Goal: Task Accomplishment & Management: Manage account settings

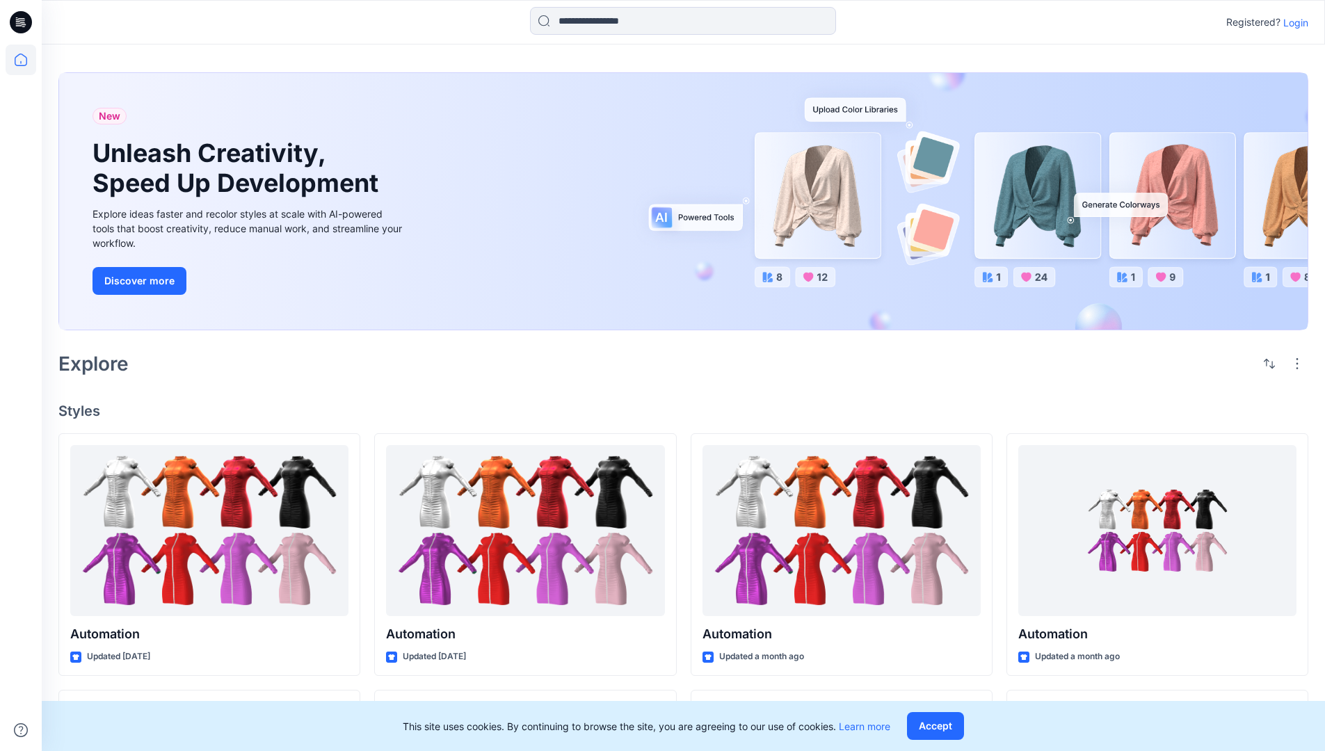
click at [1292, 22] on p "Login" at bounding box center [1295, 22] width 25 height 15
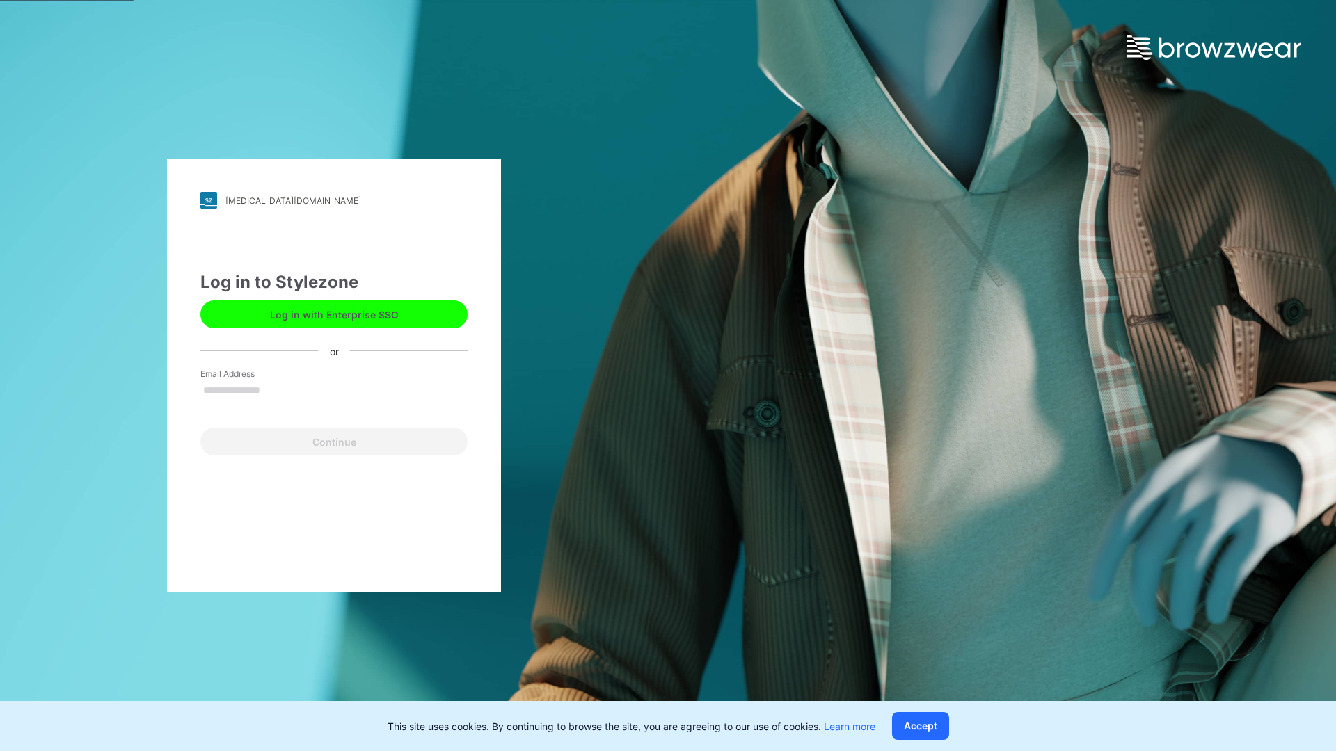
click at [275, 390] on input "Email Address" at bounding box center [333, 390] width 267 height 21
type input "**********"
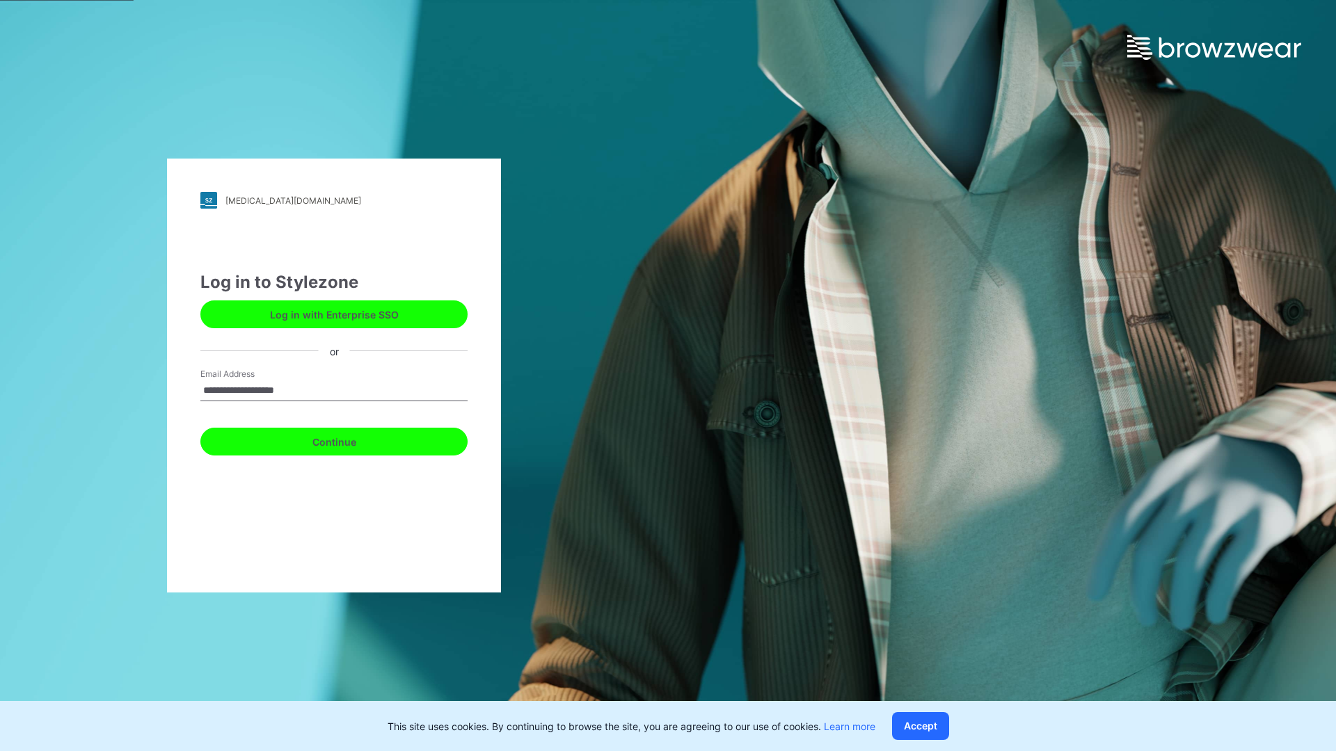
click at [349, 440] on button "Continue" at bounding box center [333, 442] width 267 height 28
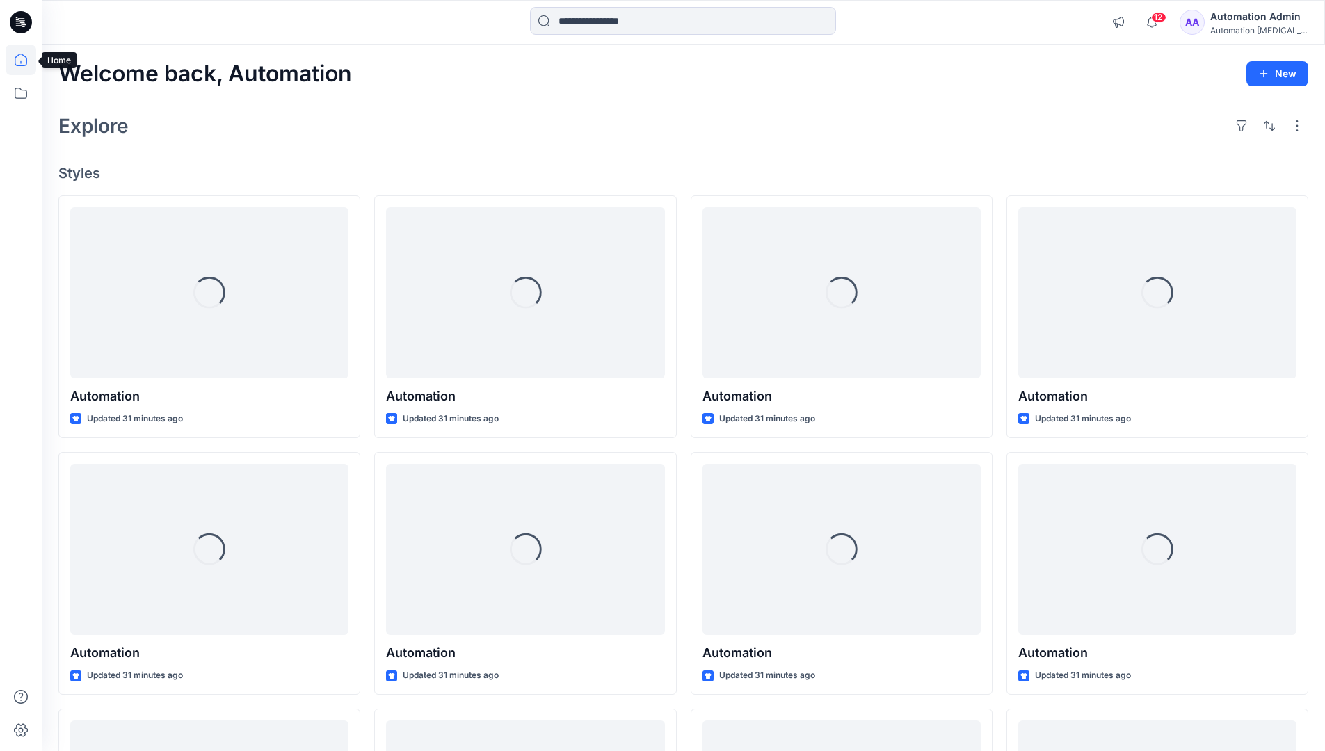
click at [26, 60] on icon at bounding box center [21, 60] width 13 height 13
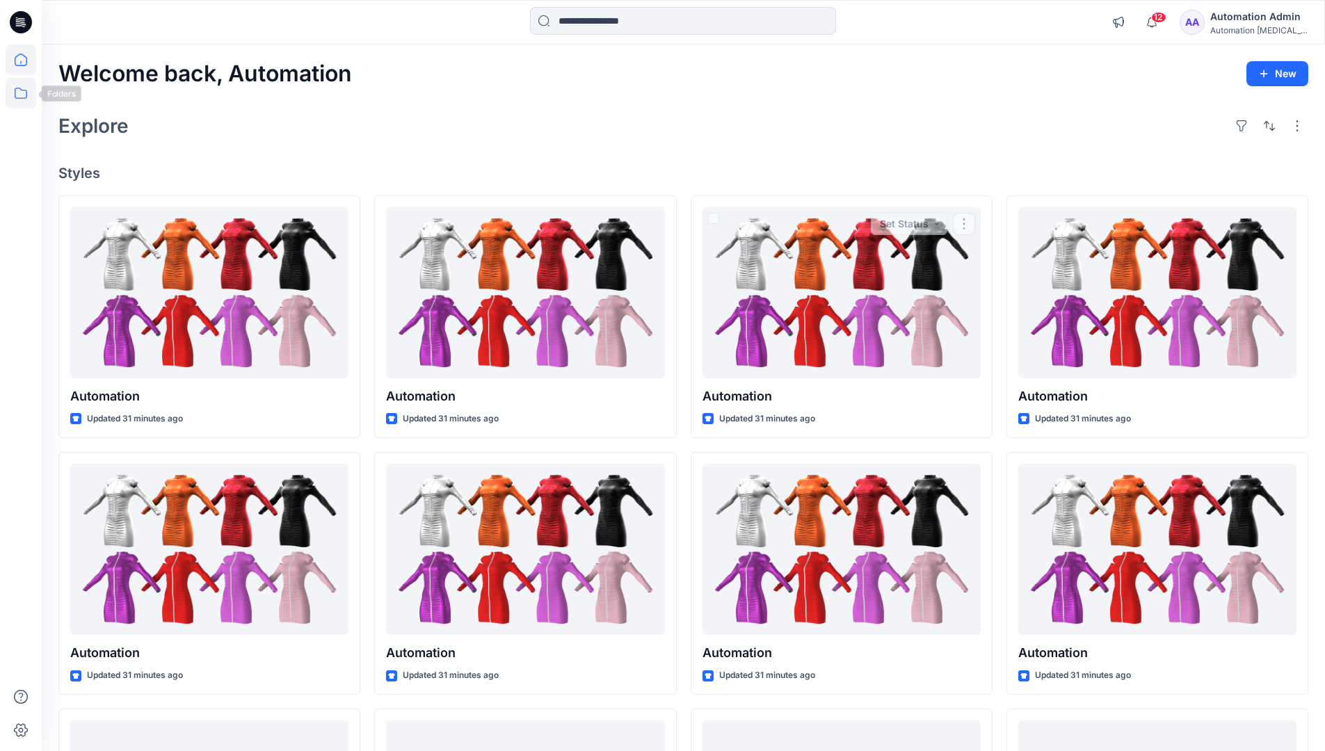
click at [25, 93] on icon at bounding box center [21, 93] width 31 height 31
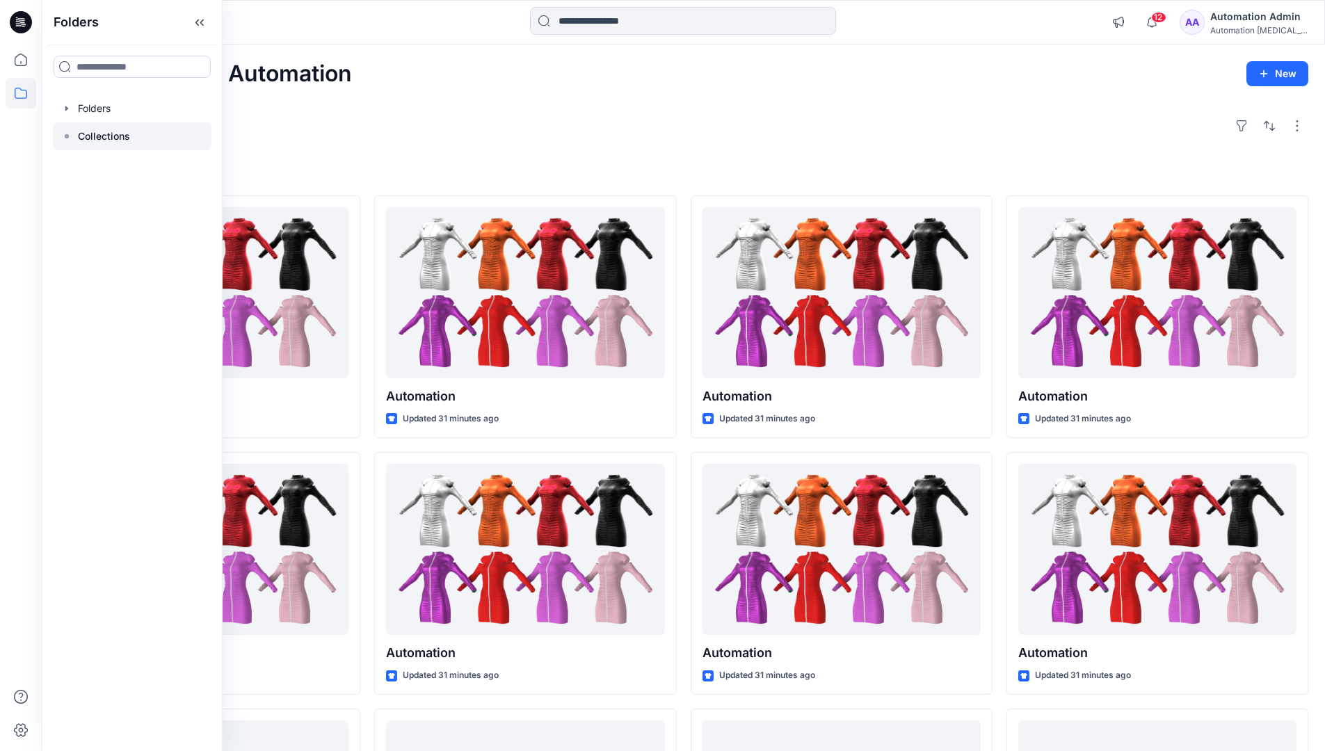
click at [102, 136] on p "Collections" at bounding box center [104, 136] width 52 height 17
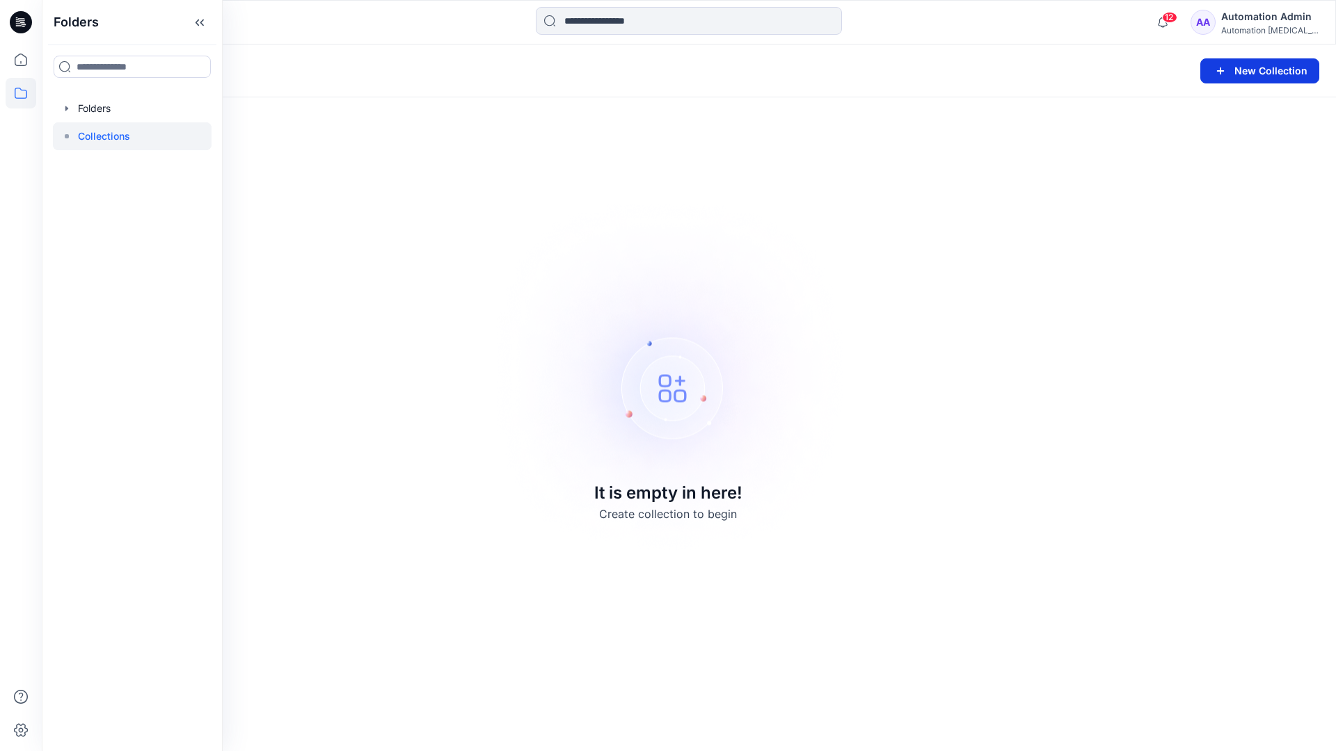
click at [1258, 74] on button "New Collection" at bounding box center [1259, 70] width 119 height 25
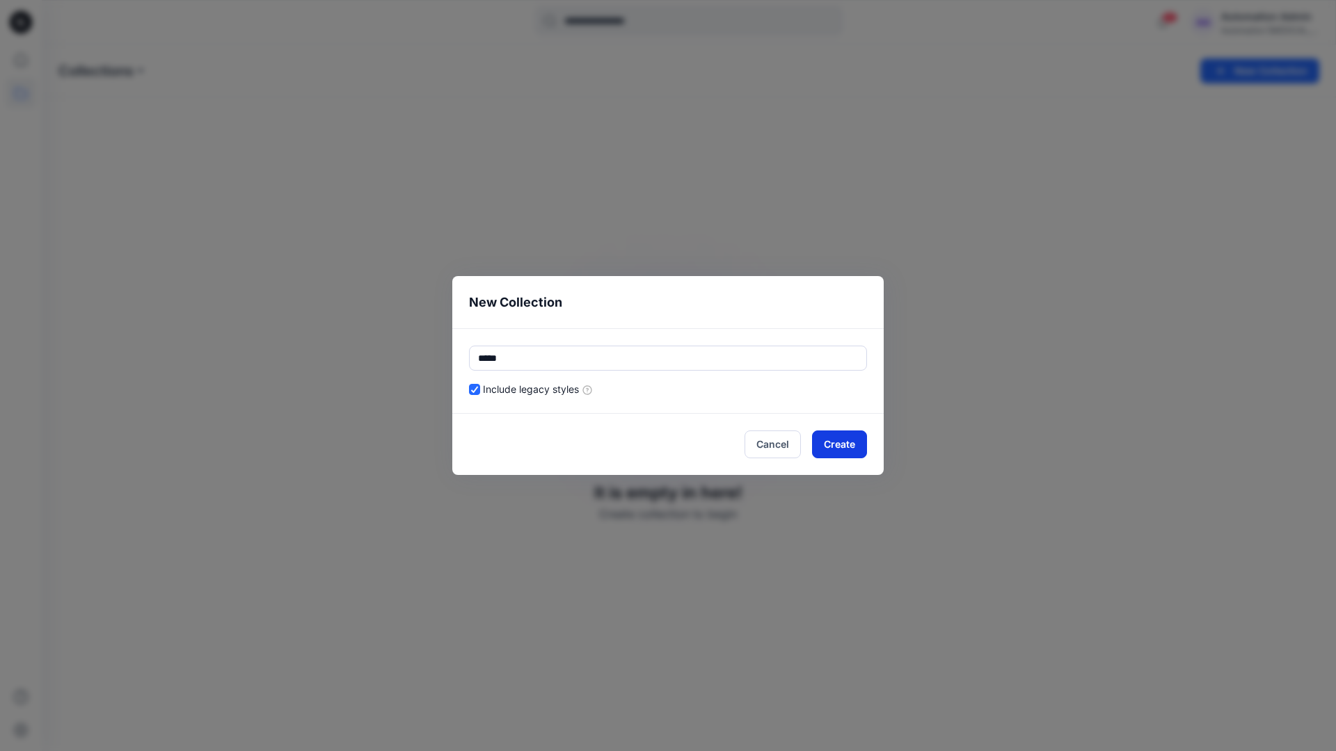
type input "*****"
click at [833, 447] on button "Create" at bounding box center [839, 445] width 55 height 28
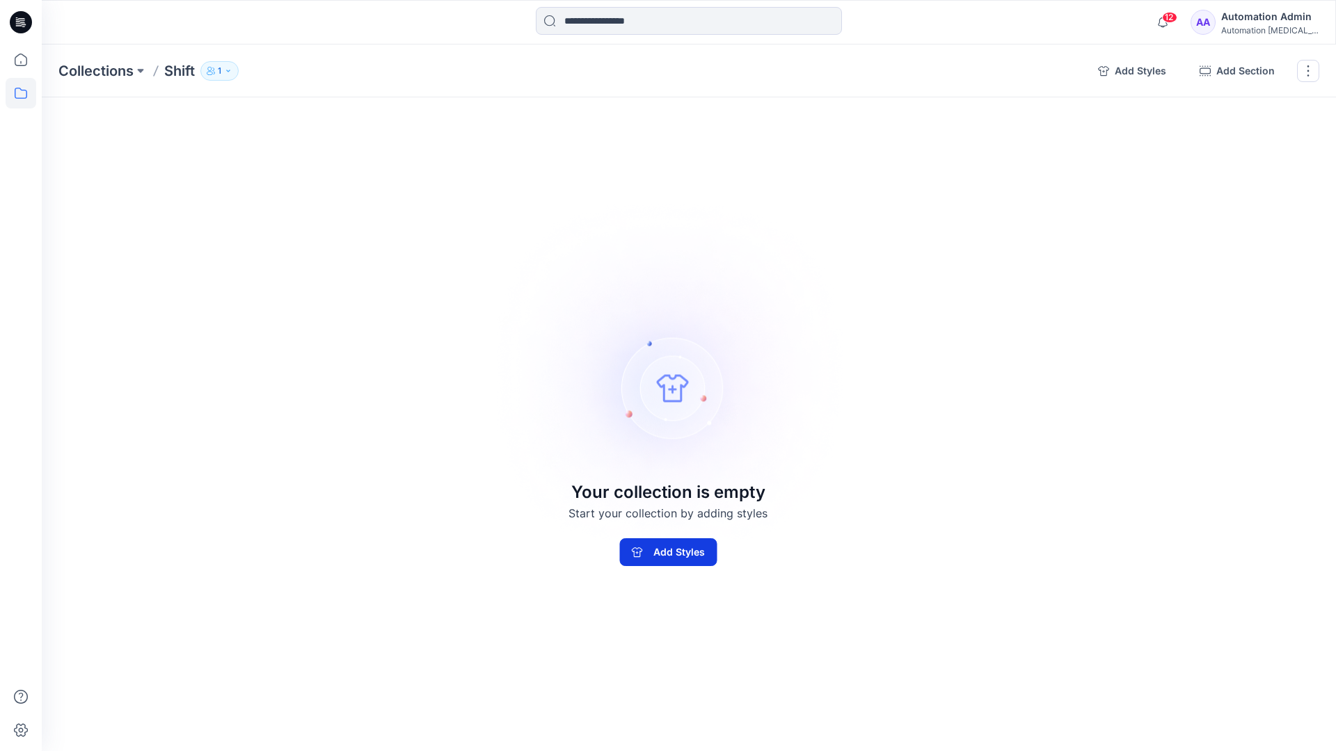
click at [702, 545] on button "Add Styles" at bounding box center [667, 552] width 97 height 28
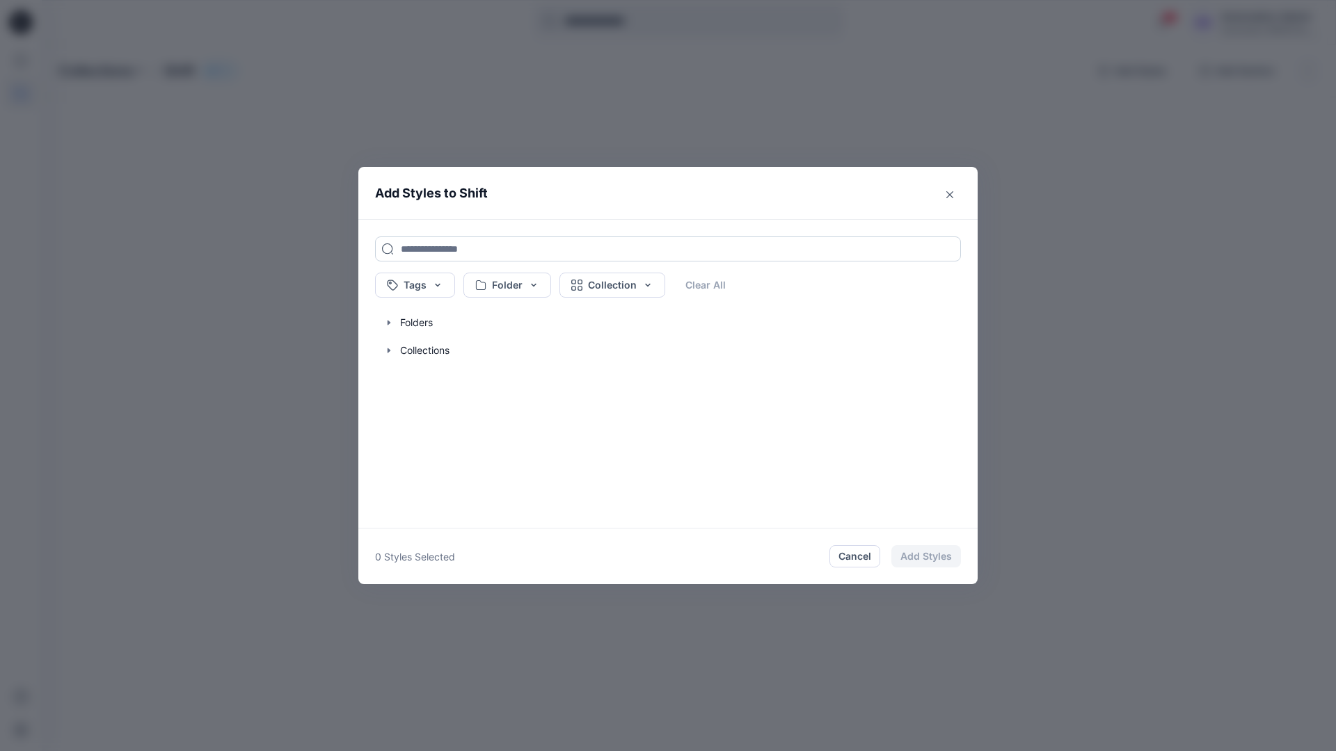
click at [420, 248] on input at bounding box center [668, 249] width 586 height 25
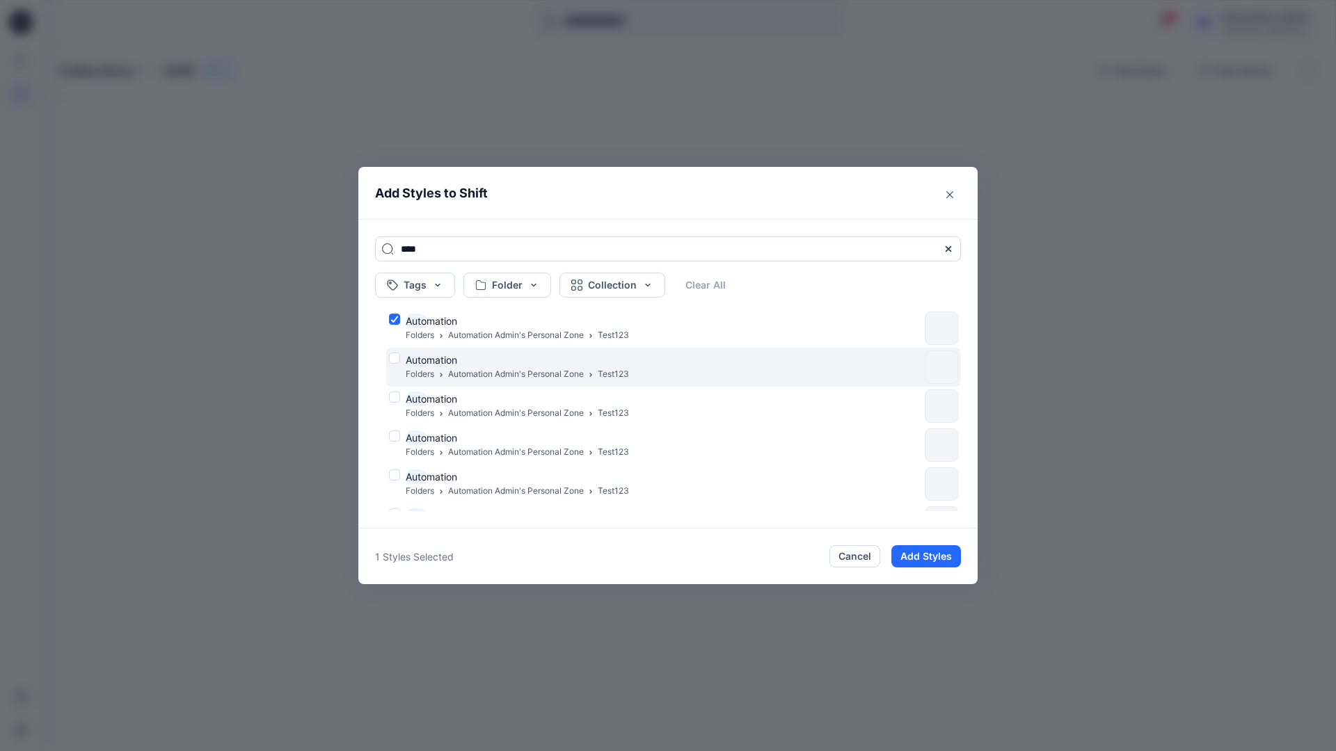
type input "****"
click at [394, 356] on div "Auto mation Folders Automation Admin's Personal Zone Test123" at bounding box center [654, 367] width 530 height 29
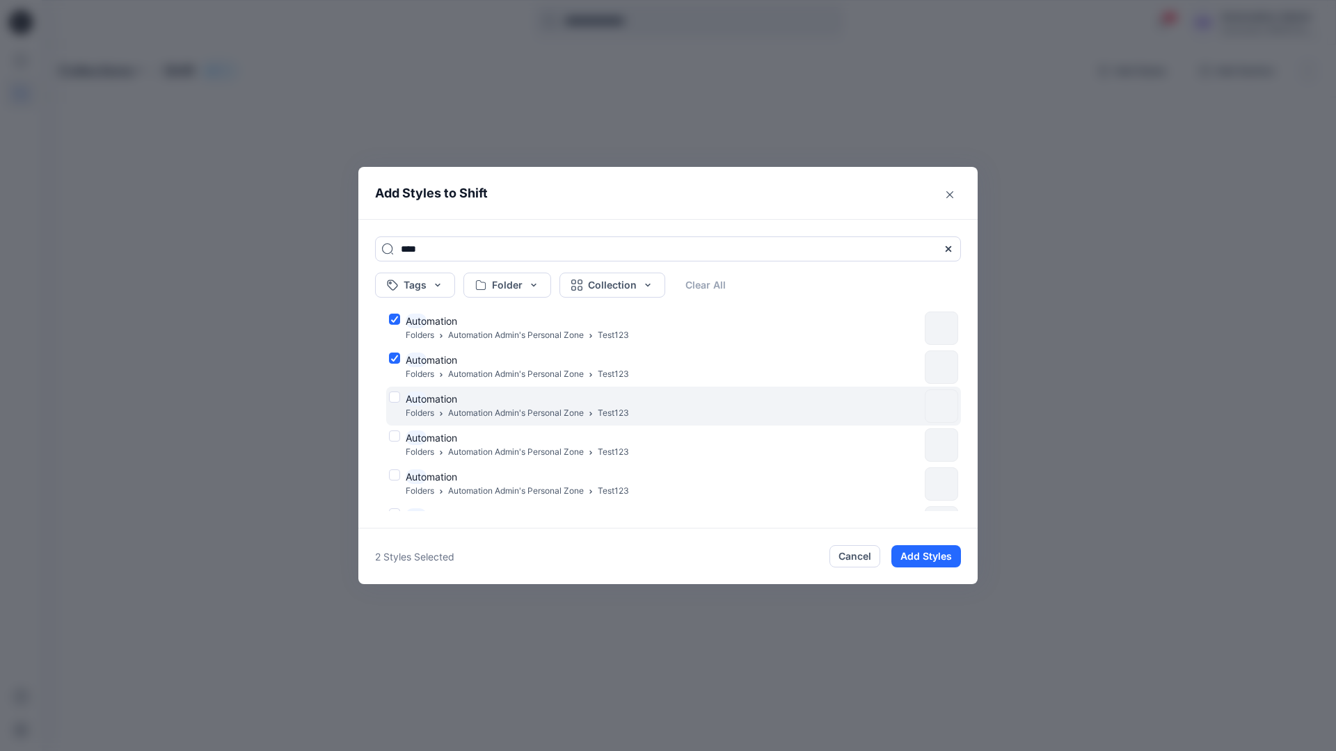
click at [395, 394] on div "Auto mation Folders Automation Admin's Personal Zone Test123" at bounding box center [654, 406] width 530 height 29
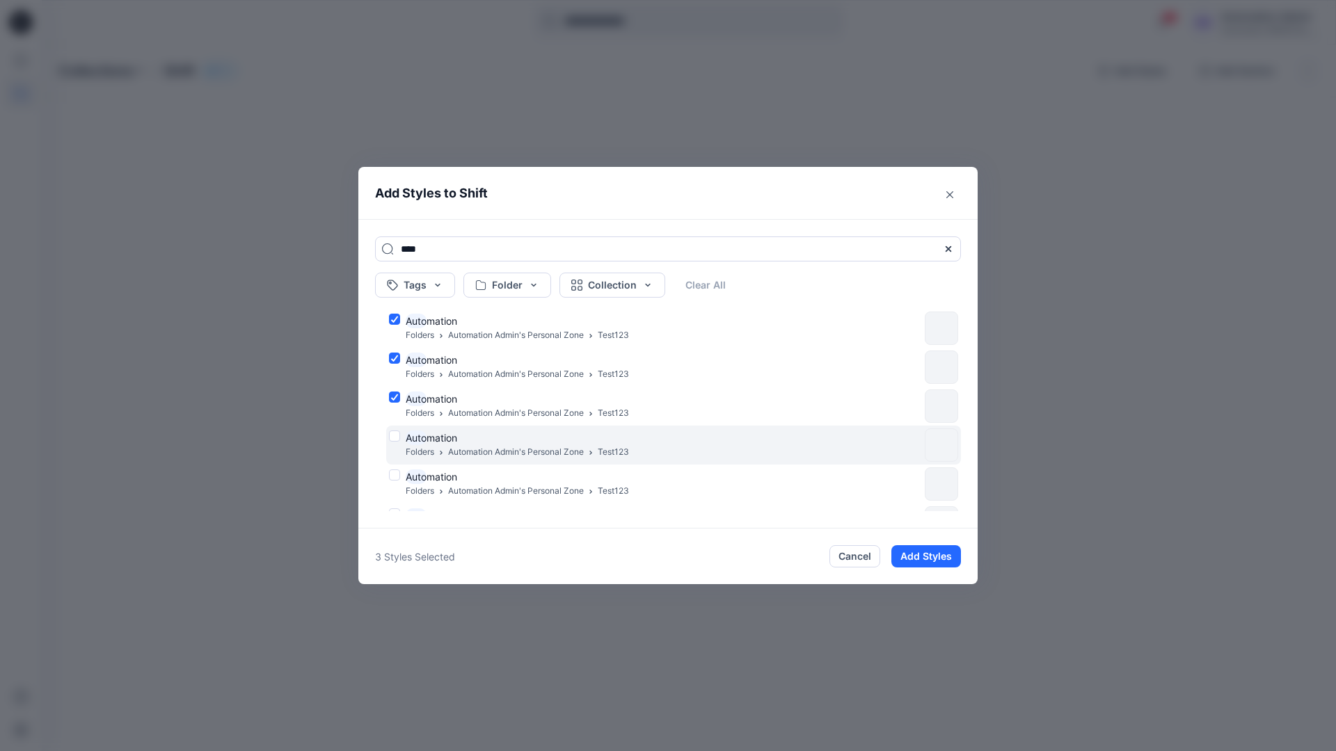
click at [396, 435] on div "Auto mation Folders Automation Admin's Personal Zone Test123" at bounding box center [654, 445] width 530 height 29
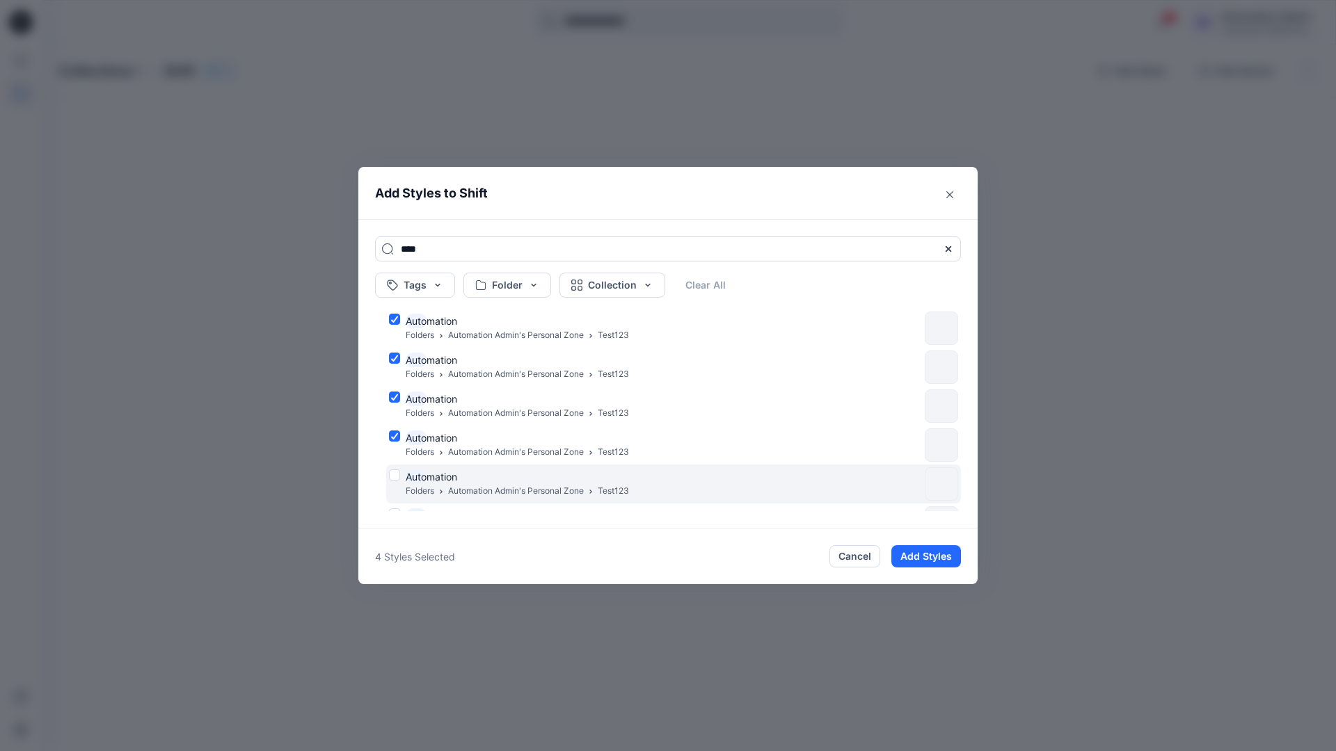
click at [392, 477] on div "Auto mation Folders Automation Admin's Personal Zone Test123" at bounding box center [654, 484] width 530 height 29
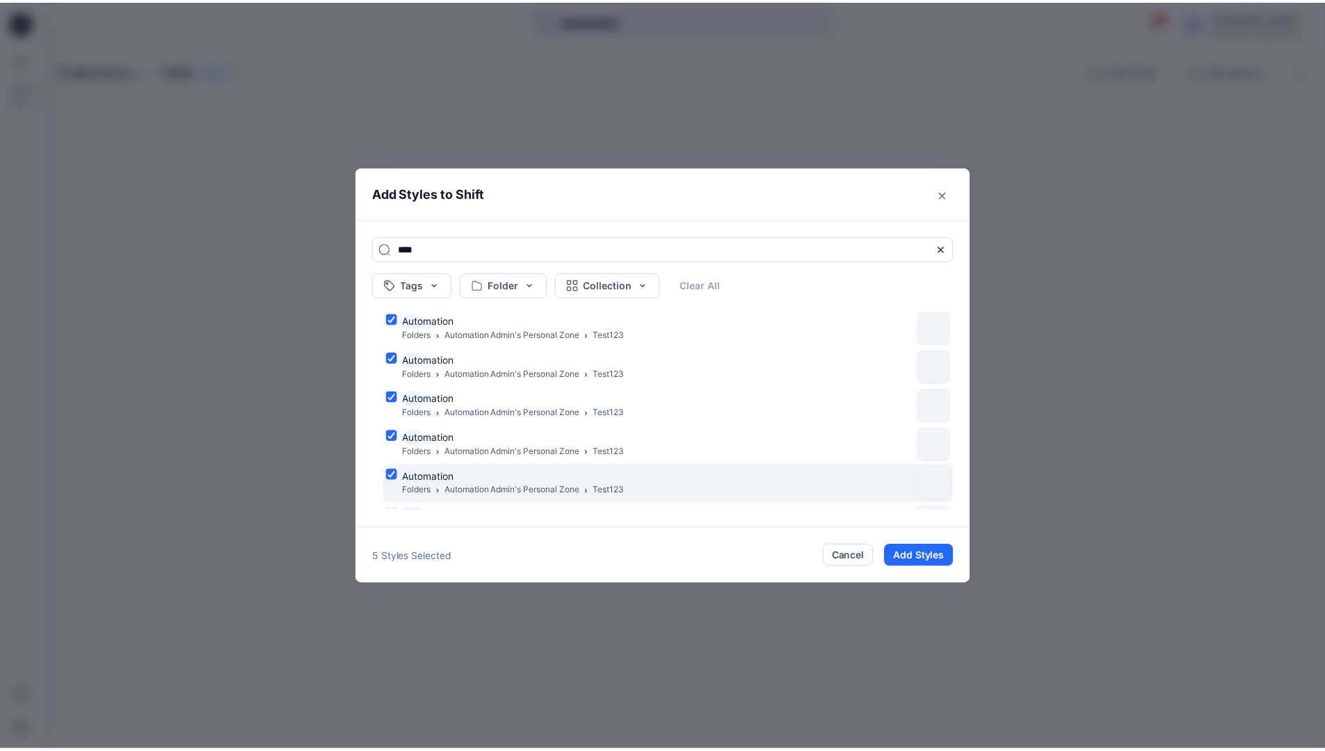
scroll to position [113, 0]
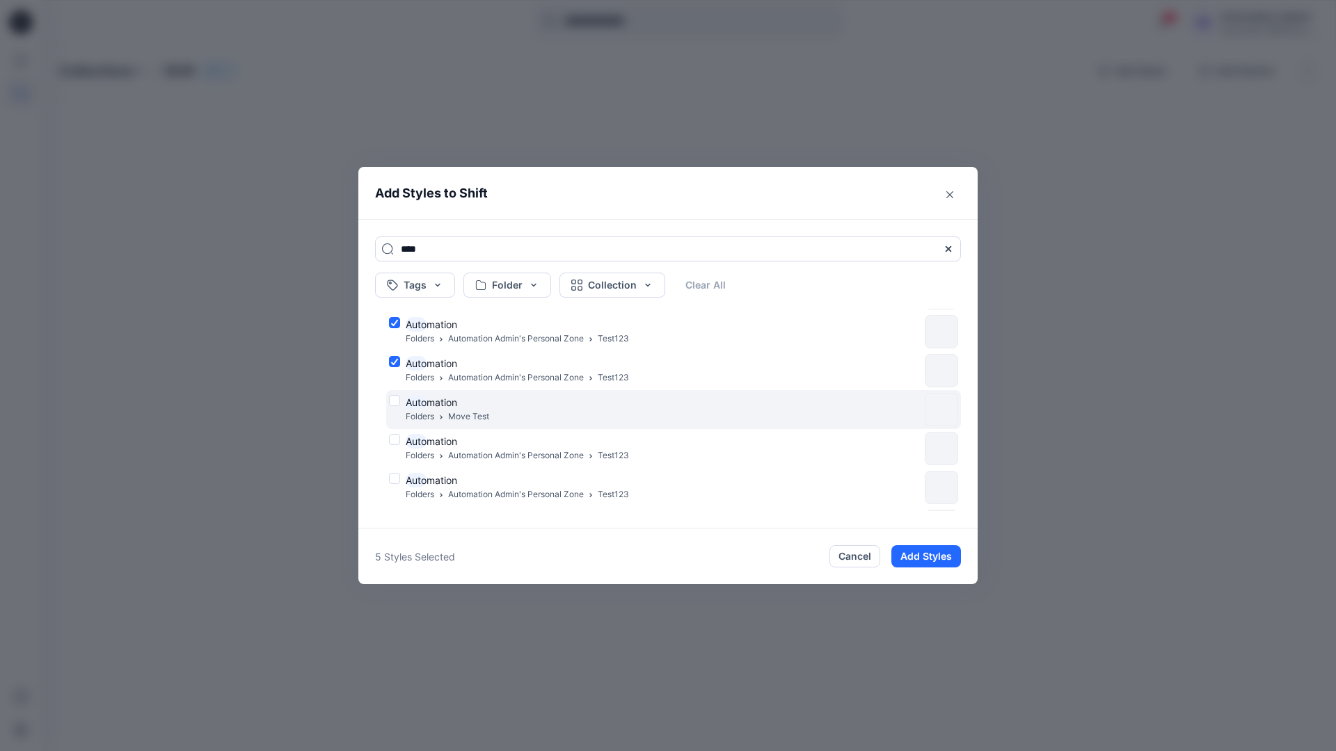
click at [394, 400] on div "Auto mation Folders Move Test" at bounding box center [654, 409] width 530 height 29
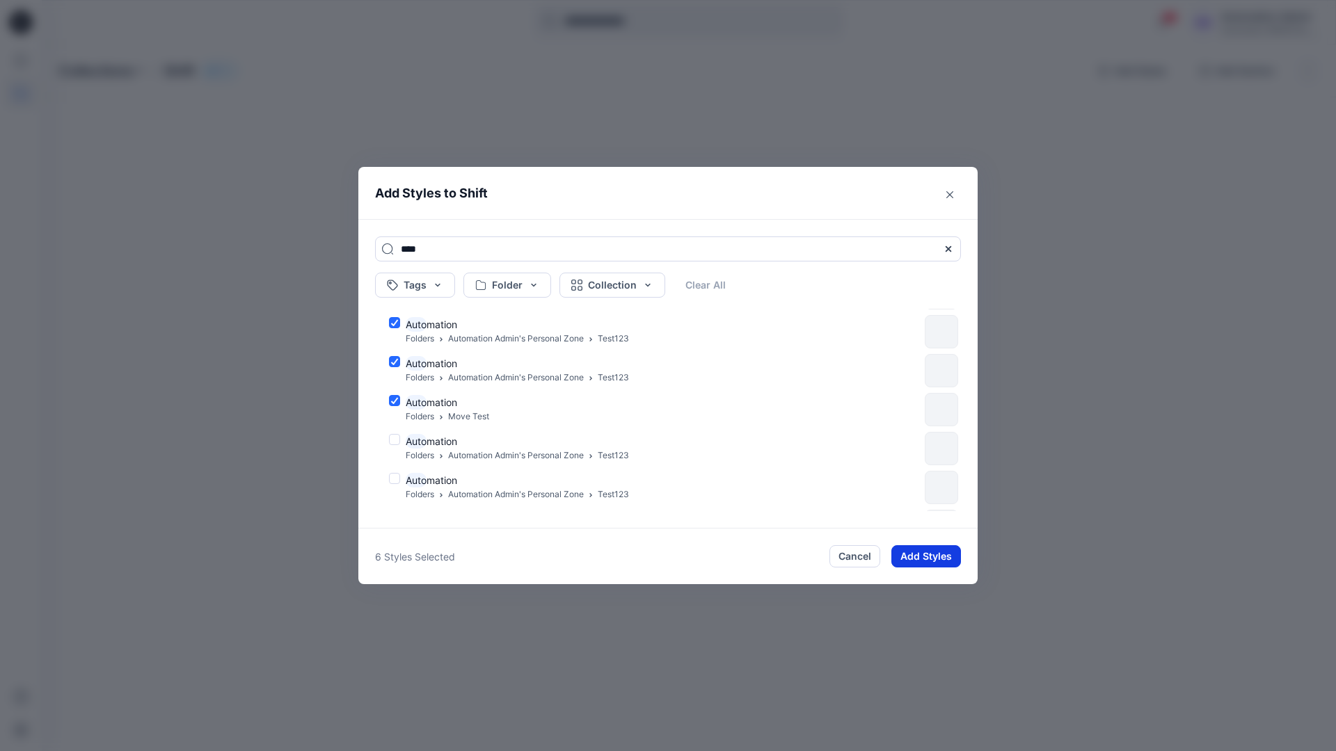
click at [915, 550] on button "Add Styles" at bounding box center [926, 556] width 70 height 22
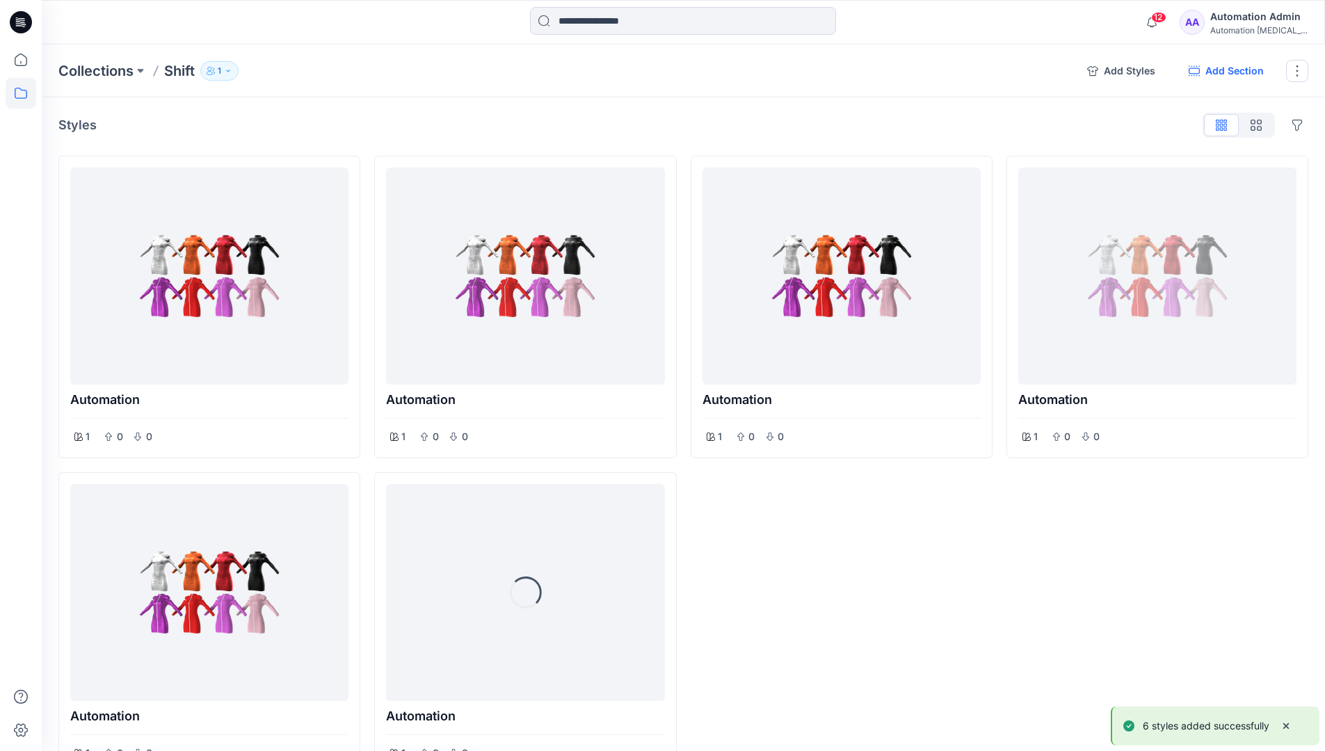
click at [1224, 72] on button "Add Section" at bounding box center [1226, 71] width 97 height 22
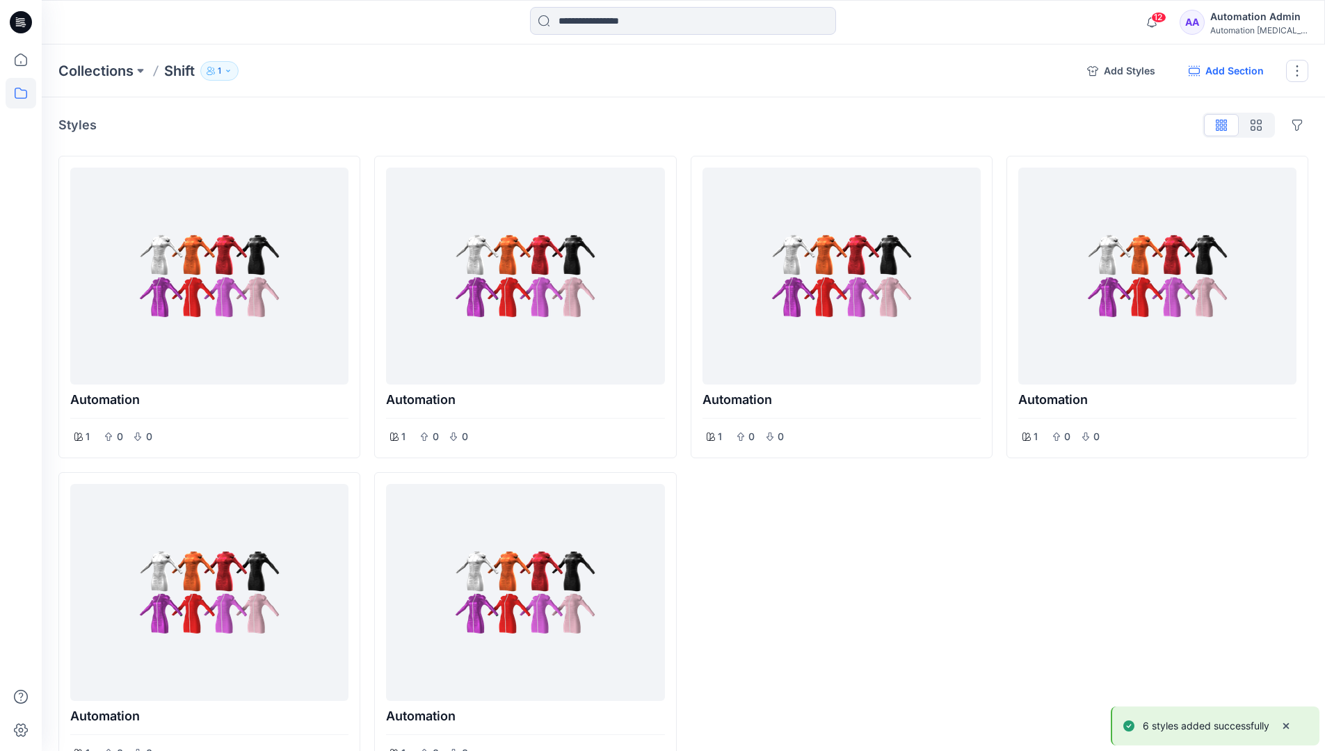
scroll to position [93, 0]
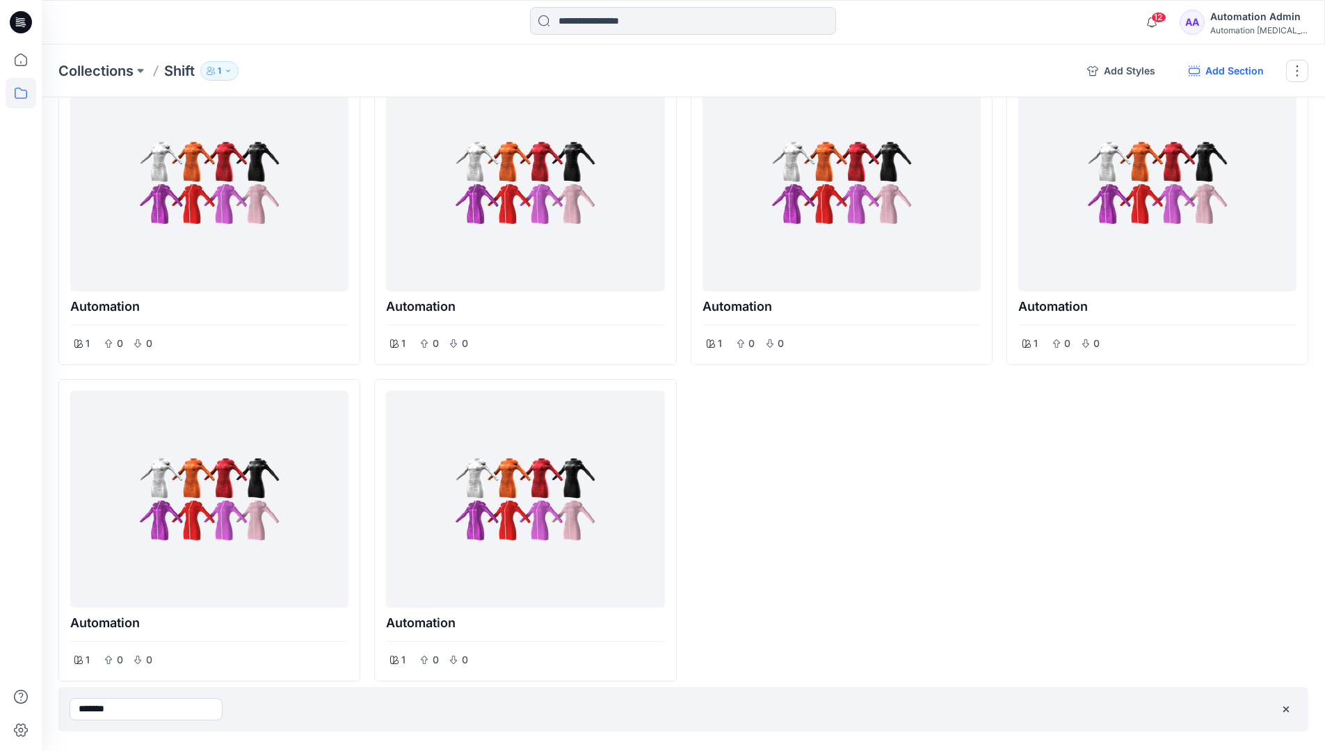
type input "*******"
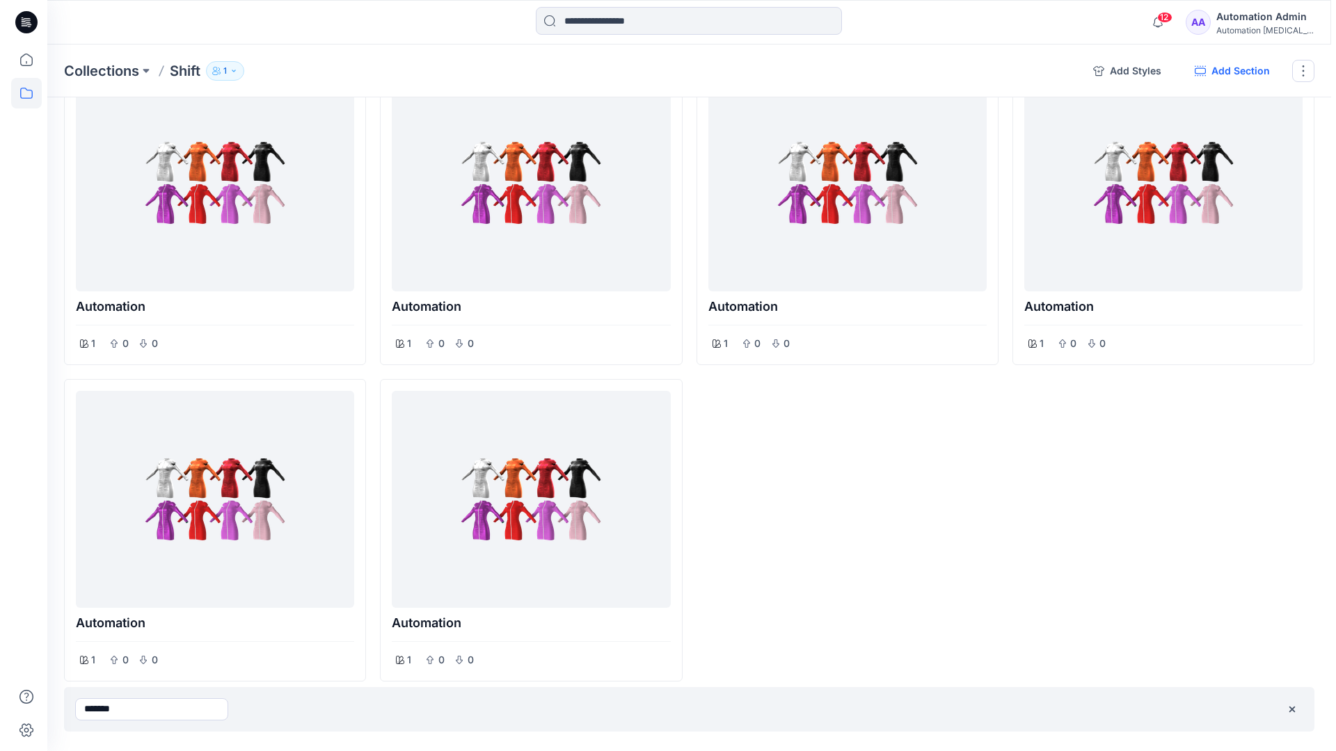
scroll to position [0, 0]
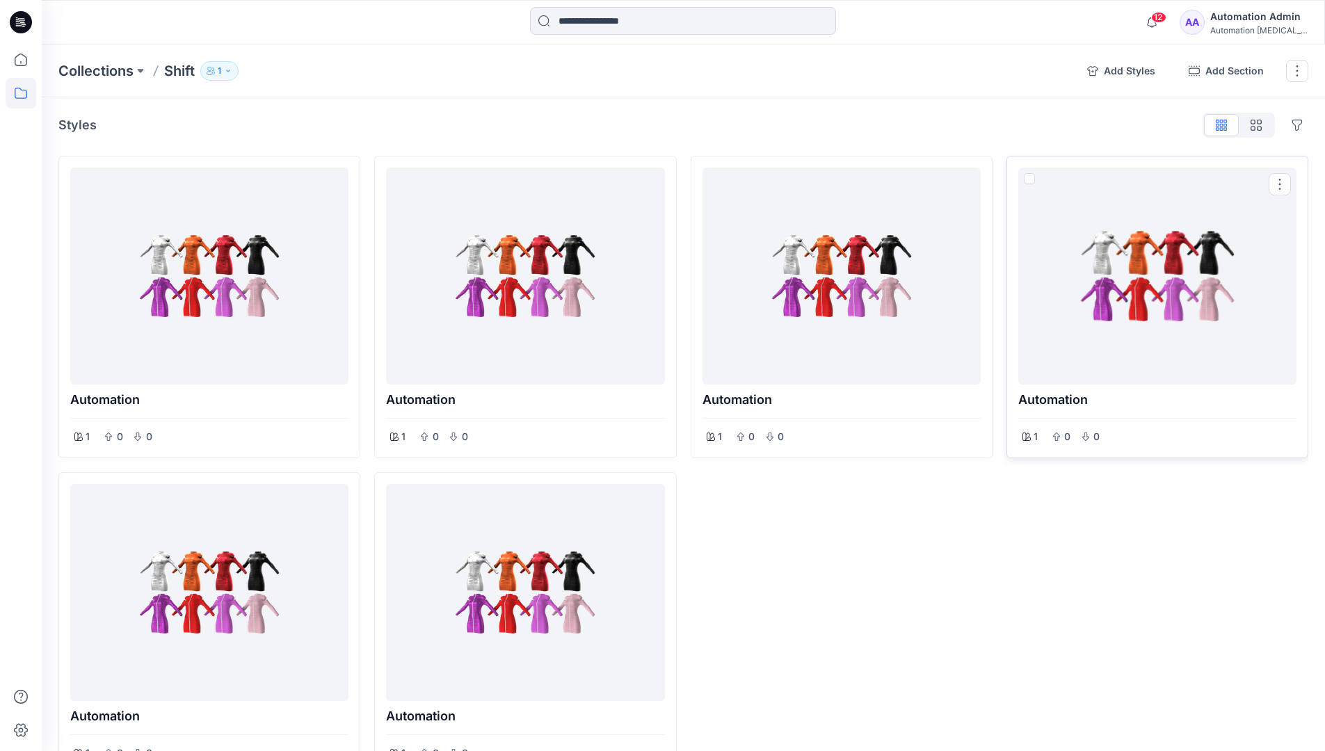
click at [1030, 179] on span at bounding box center [1029, 178] width 11 height 11
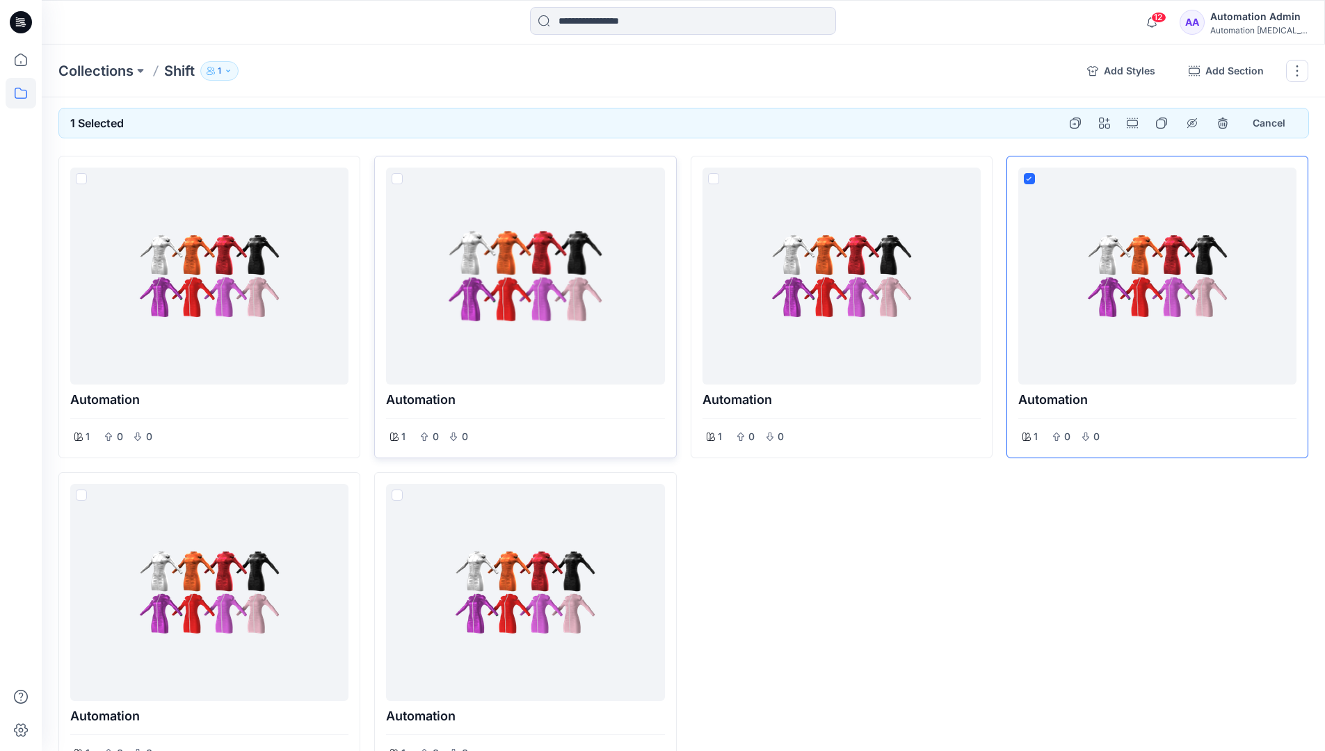
click at [399, 181] on span at bounding box center [397, 178] width 11 height 11
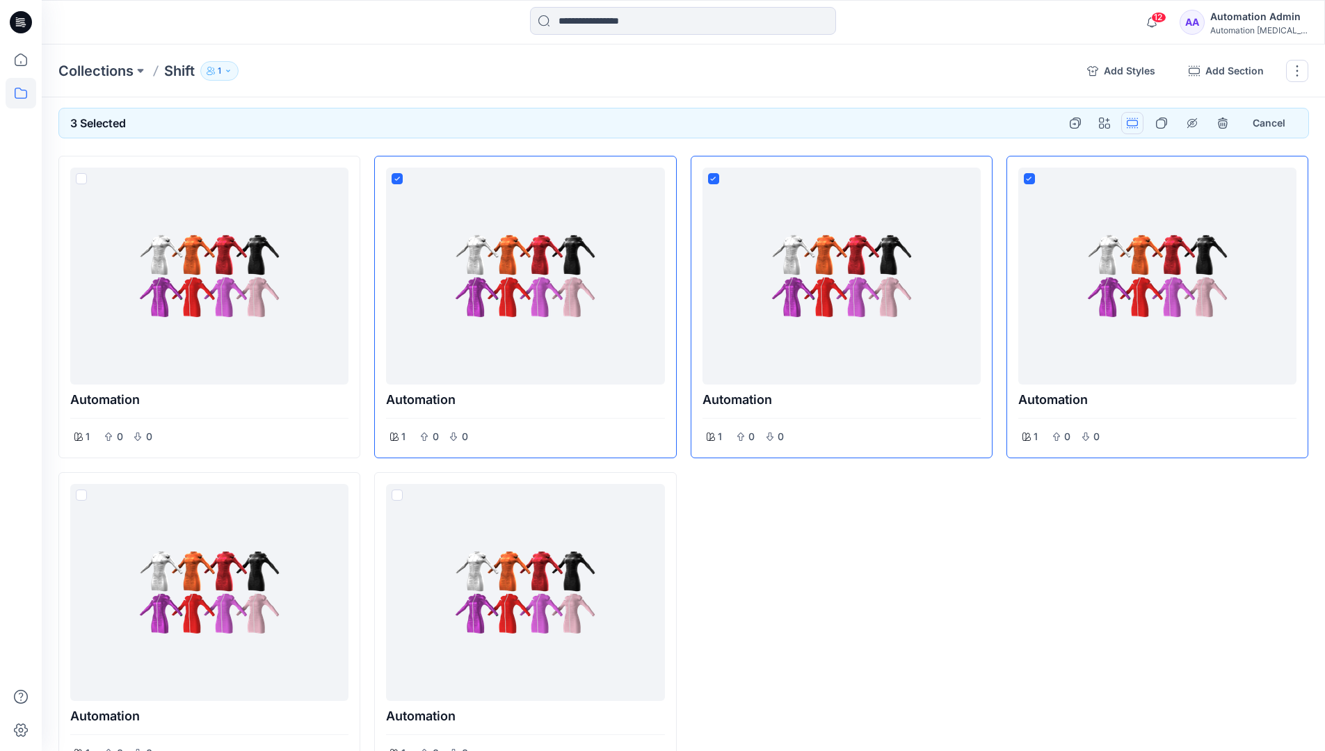
click at [1134, 122] on button "Options" at bounding box center [1132, 123] width 22 height 22
click at [1036, 157] on button "Section" at bounding box center [1066, 156] width 150 height 26
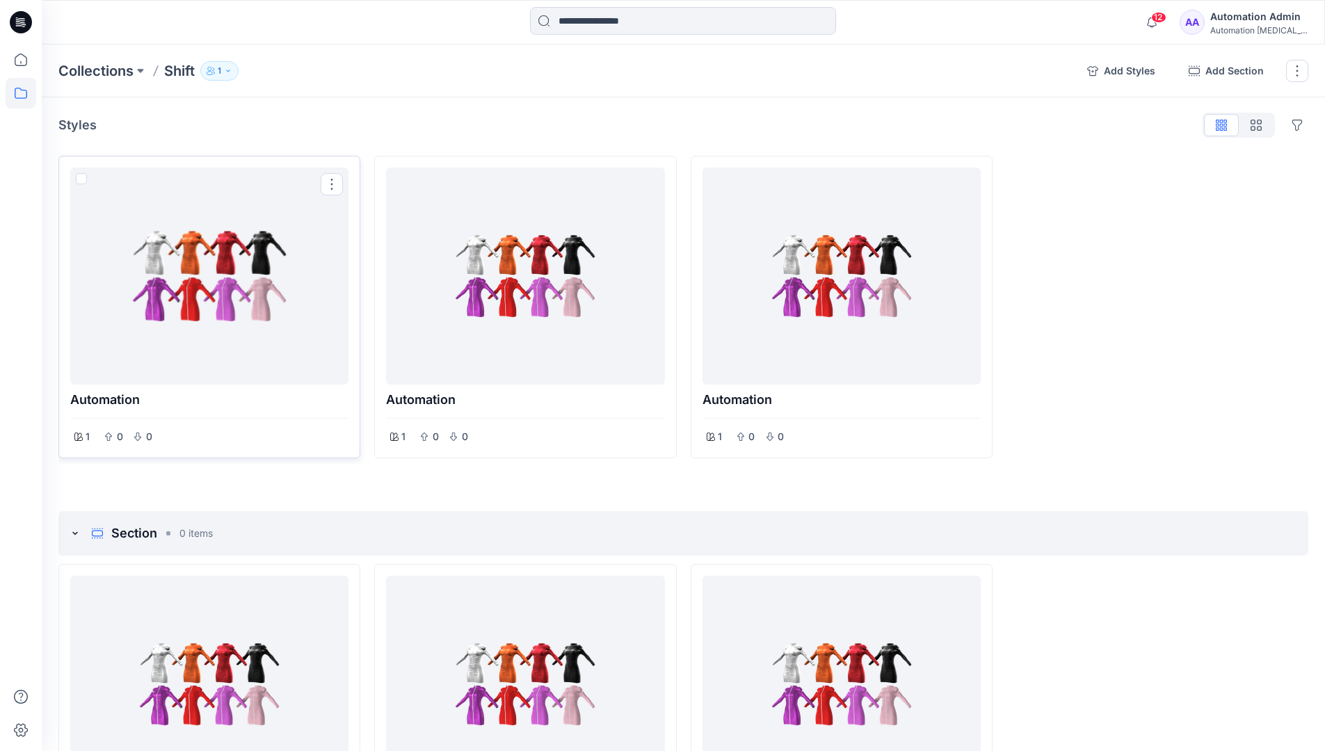
click at [82, 182] on span at bounding box center [81, 178] width 11 height 11
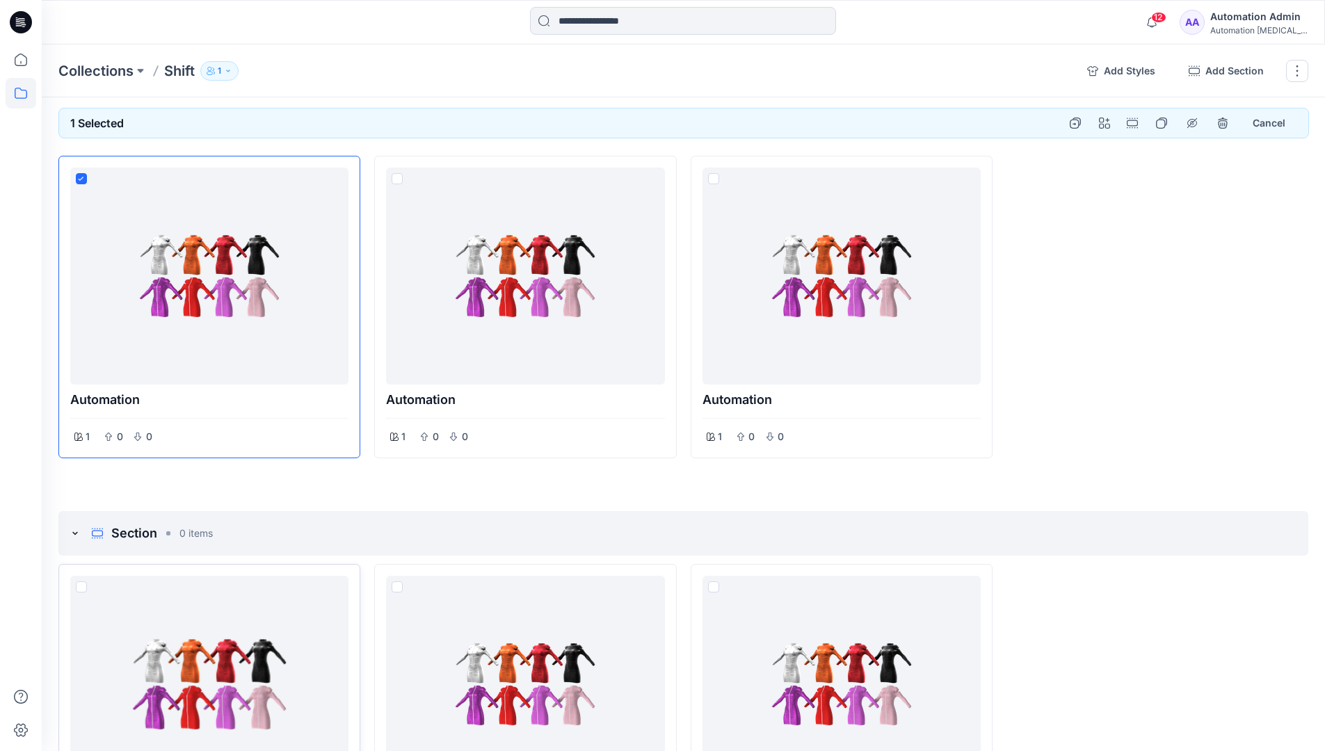
click at [79, 586] on span at bounding box center [81, 587] width 11 height 11
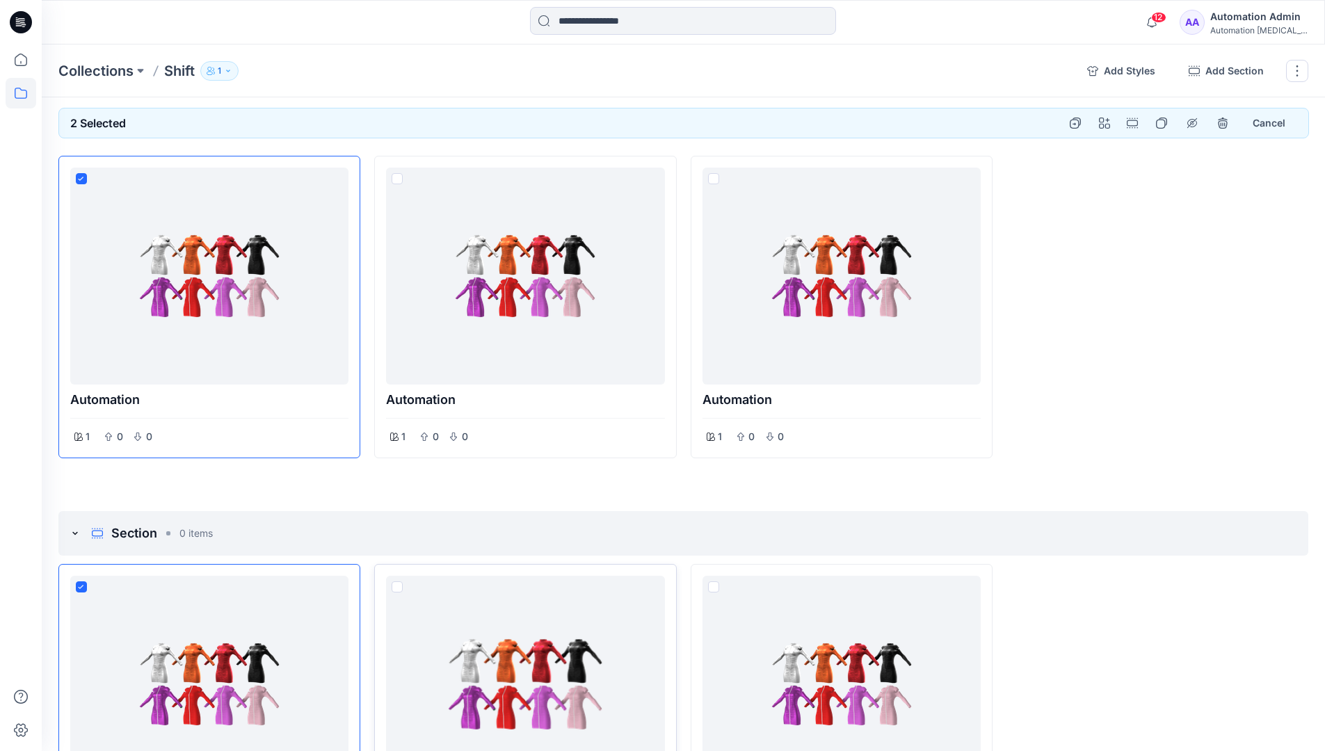
click at [398, 587] on span at bounding box center [397, 587] width 11 height 11
click at [100, 70] on p "Collections" at bounding box center [95, 70] width 75 height 19
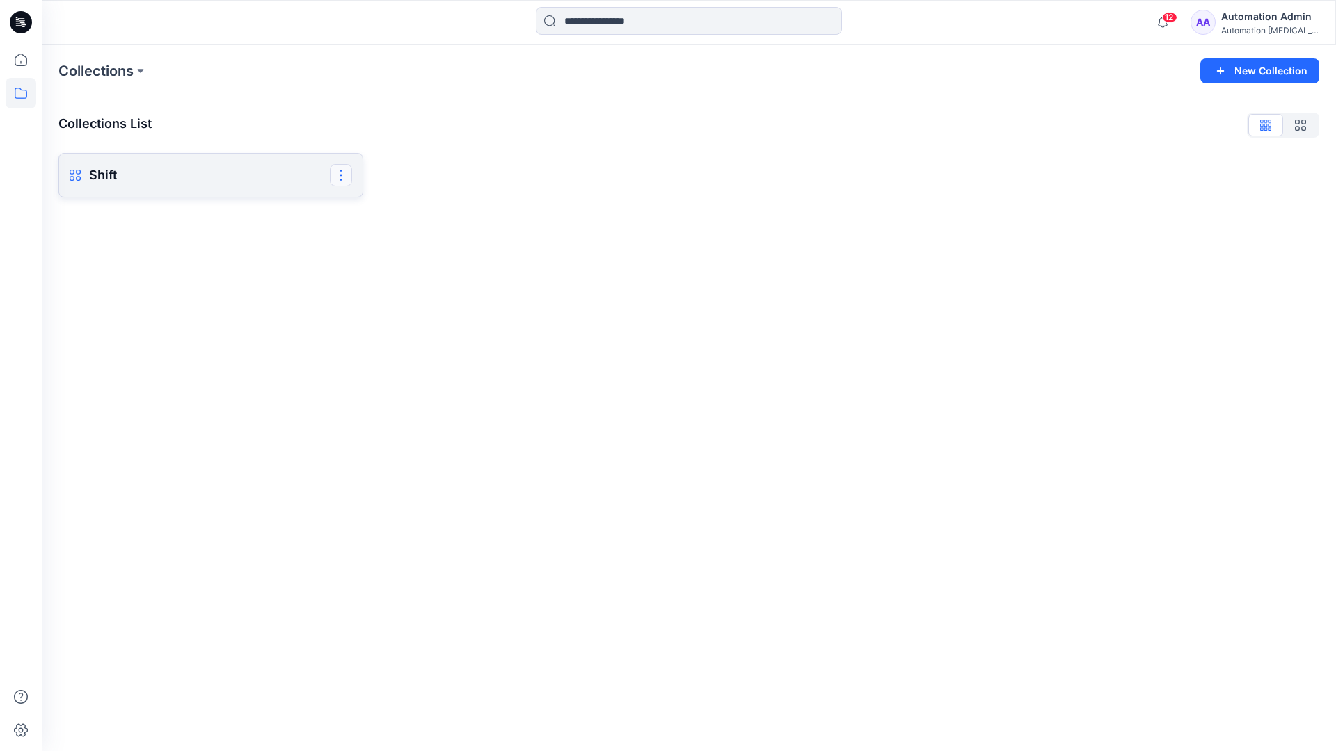
click at [342, 173] on button "button" at bounding box center [341, 175] width 22 height 22
click at [248, 273] on button "Delete Collection" at bounding box center [274, 272] width 150 height 26
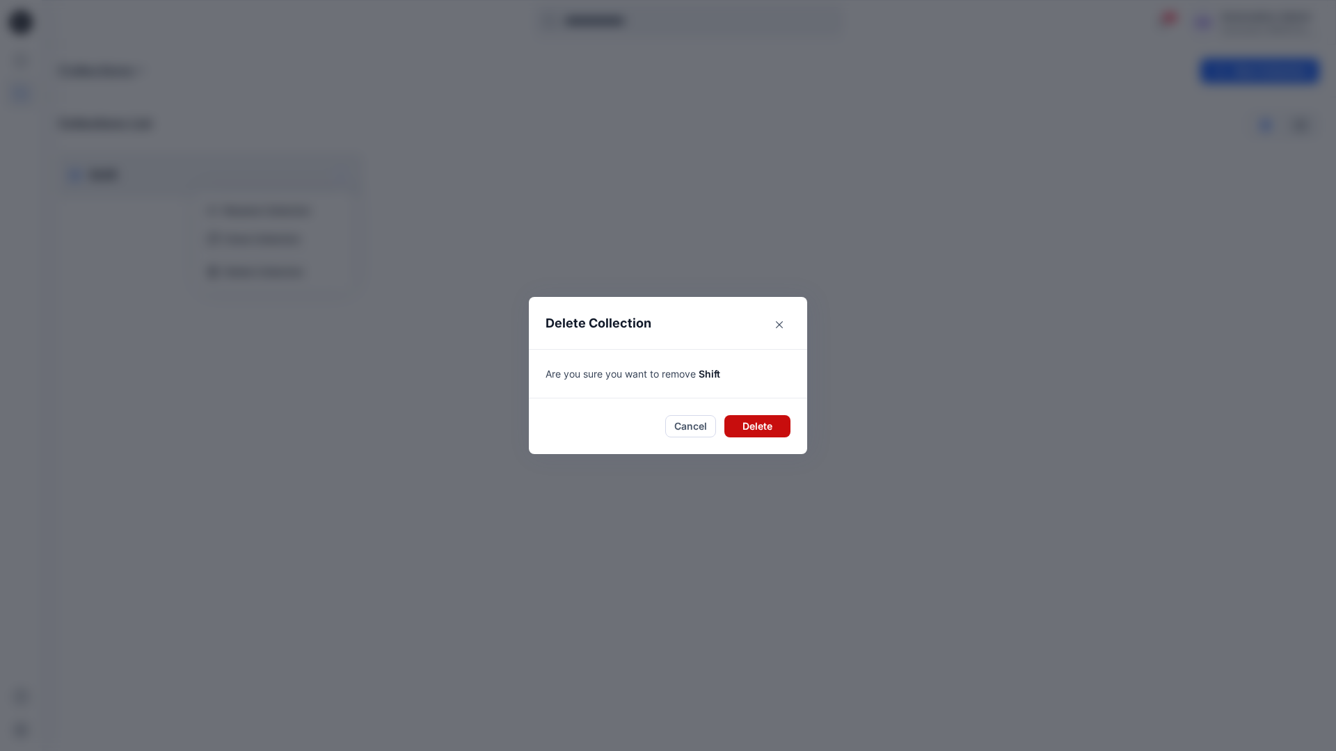
click at [753, 419] on button "Delete" at bounding box center [757, 426] width 66 height 22
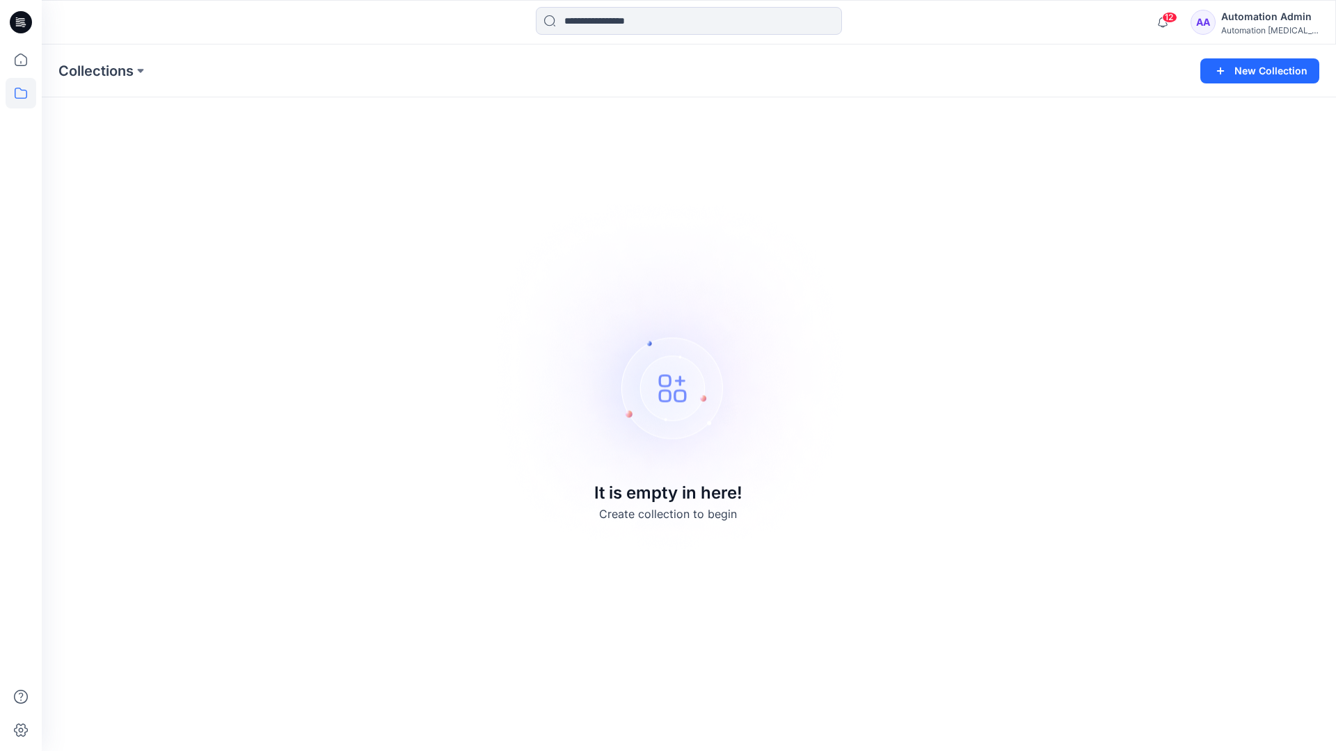
click at [1240, 17] on div "Automation Admin" at bounding box center [1269, 16] width 97 height 17
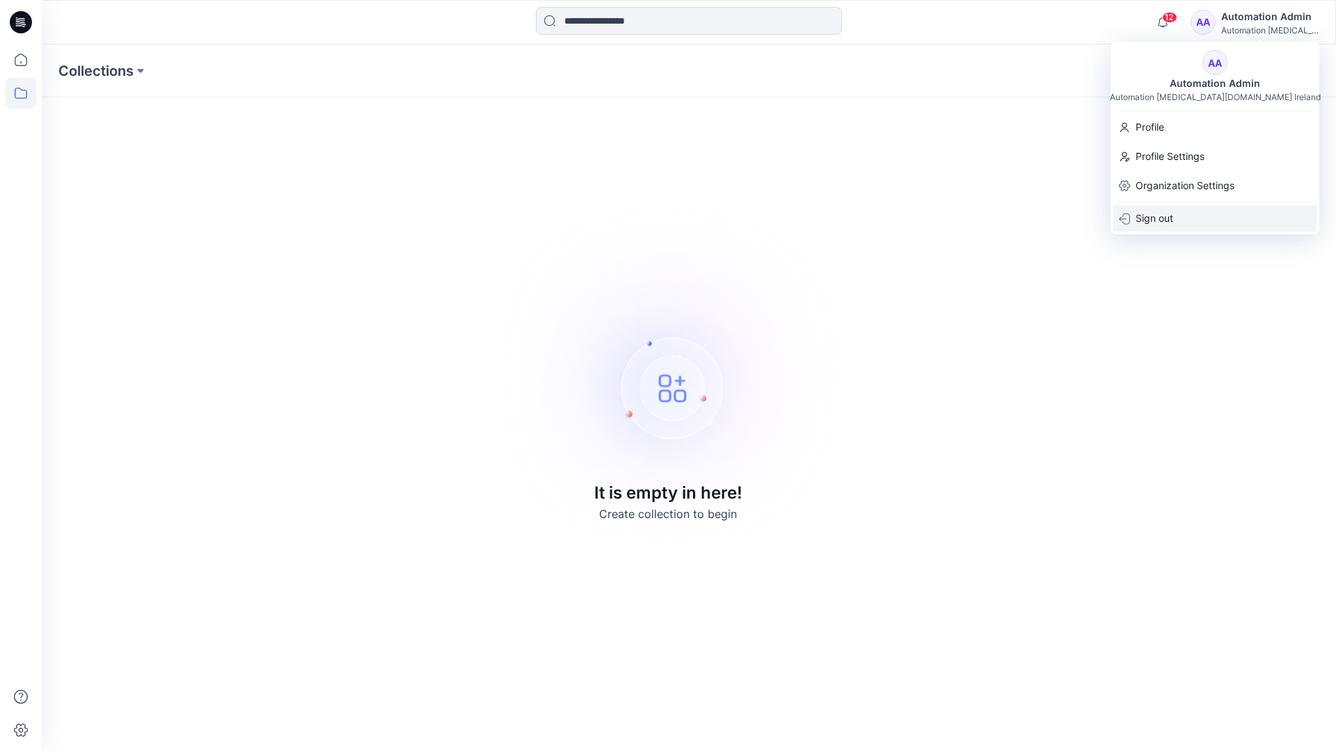
click at [1183, 214] on div "Sign out" at bounding box center [1214, 218] width 203 height 26
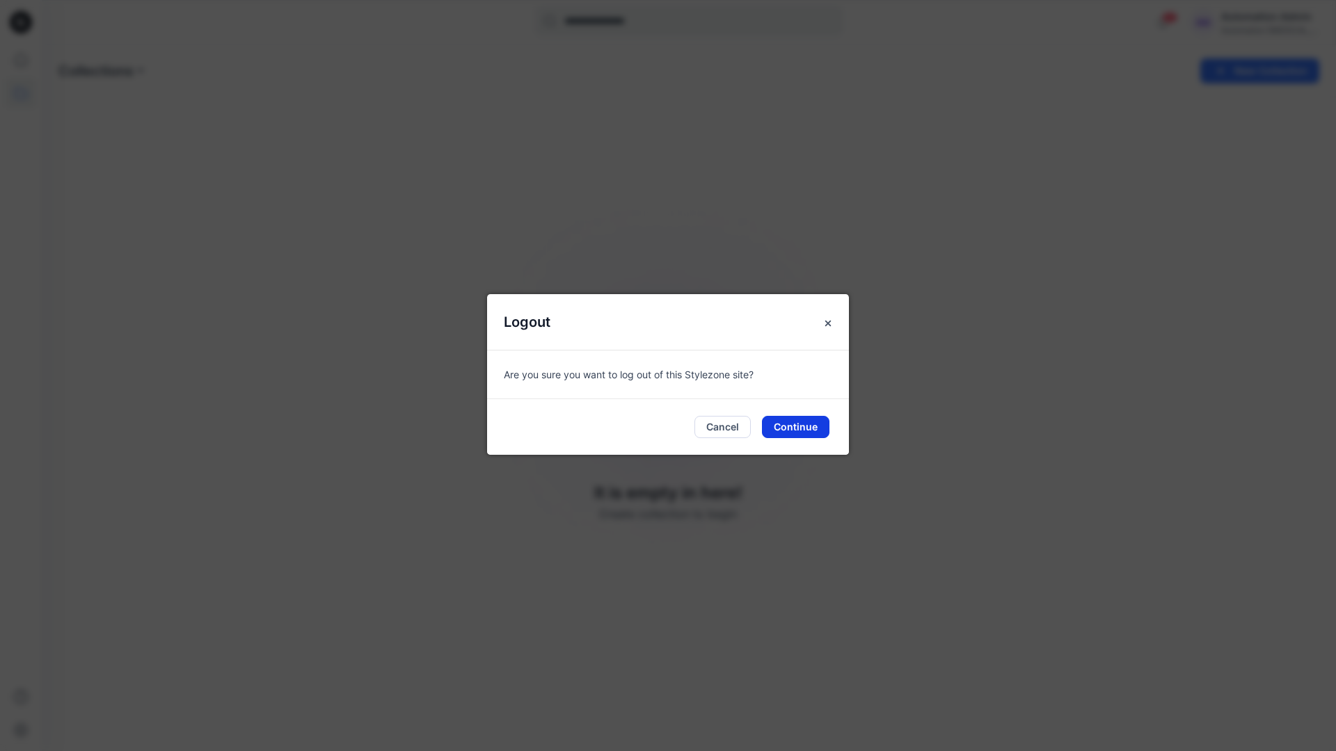
click at [796, 429] on button "Continue" at bounding box center [795, 427] width 67 height 22
